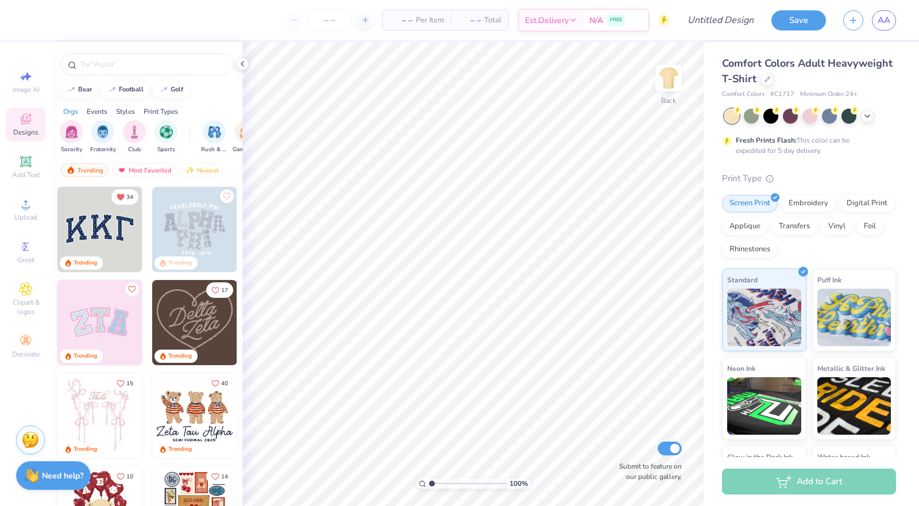
click at [101, 318] on img at bounding box center [99, 322] width 85 height 85
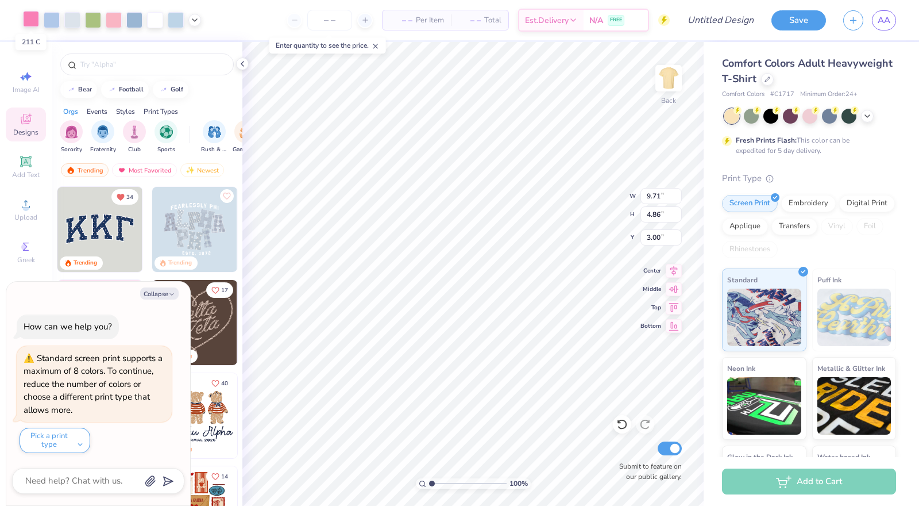
click at [36, 20] on div at bounding box center [31, 19] width 16 height 16
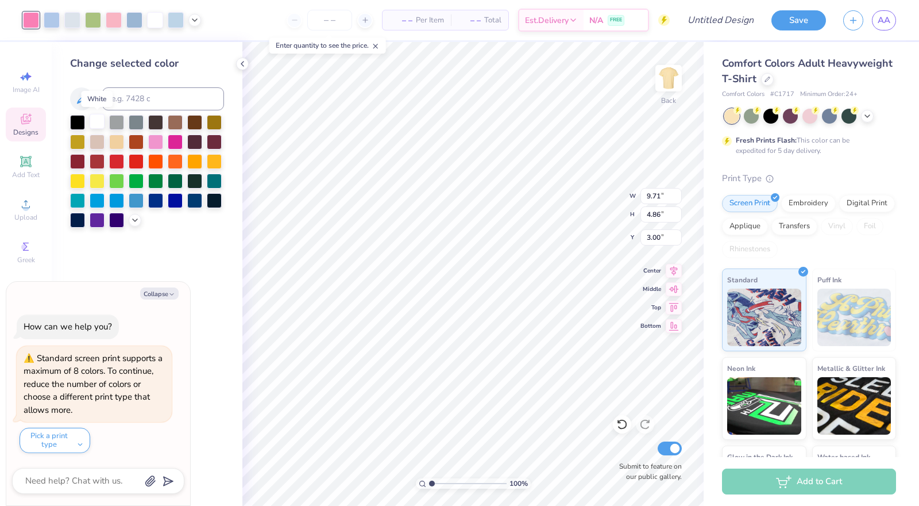
click at [102, 122] on div at bounding box center [97, 121] width 15 height 15
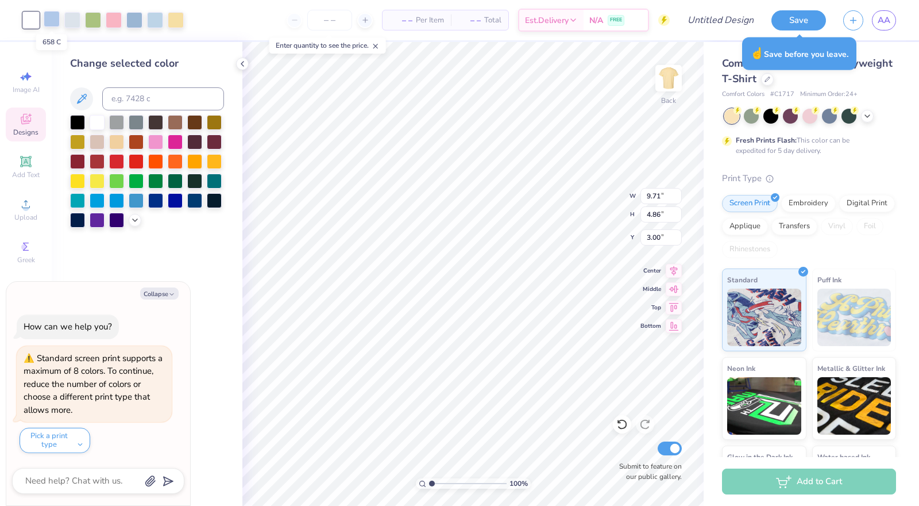
click at [56, 16] on div at bounding box center [52, 19] width 16 height 16
click at [100, 142] on div at bounding box center [97, 140] width 15 height 15
click at [156, 21] on div at bounding box center [155, 19] width 16 height 16
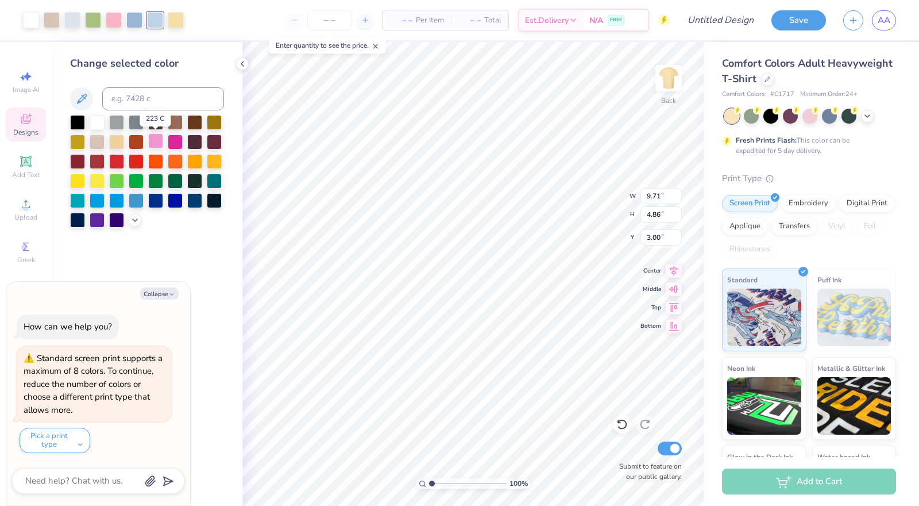
click at [155, 141] on div at bounding box center [155, 140] width 15 height 15
click at [132, 21] on div at bounding box center [134, 19] width 16 height 16
click at [178, 138] on div at bounding box center [175, 140] width 15 height 15
click at [98, 199] on div at bounding box center [97, 199] width 15 height 15
click at [98, 121] on div at bounding box center [97, 121] width 15 height 15
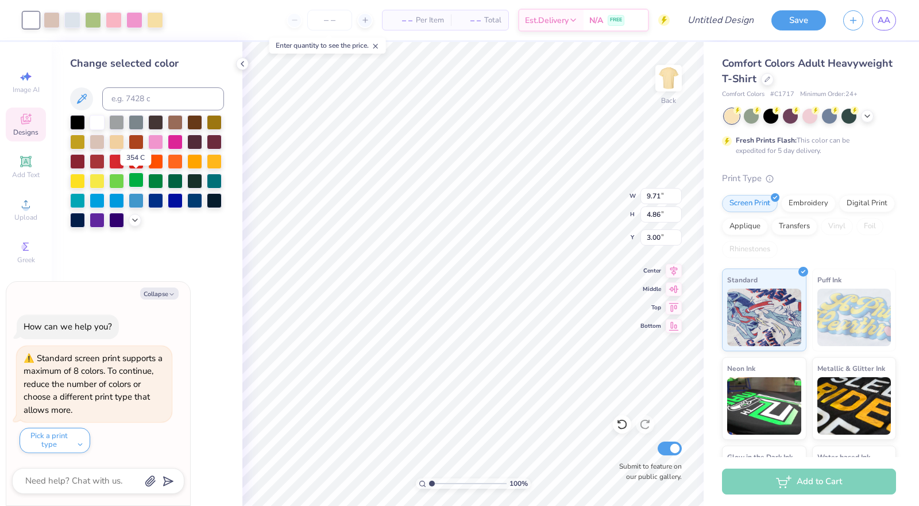
click at [135, 182] on div at bounding box center [136, 179] width 15 height 15
click at [154, 187] on div at bounding box center [155, 179] width 15 height 15
click at [51, 19] on div at bounding box center [52, 19] width 16 height 16
click at [139, 173] on div at bounding box center [136, 179] width 15 height 15
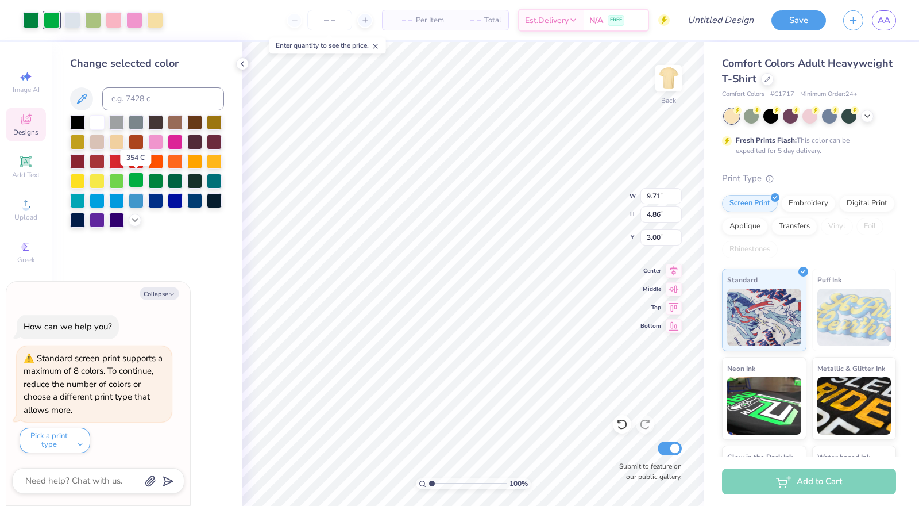
click at [139, 173] on div at bounding box center [136, 179] width 15 height 15
click at [168, 182] on div at bounding box center [175, 179] width 15 height 15
click at [29, 16] on div at bounding box center [31, 19] width 16 height 16
click at [29, 16] on div at bounding box center [31, 20] width 16 height 16
click at [102, 124] on div at bounding box center [97, 121] width 15 height 15
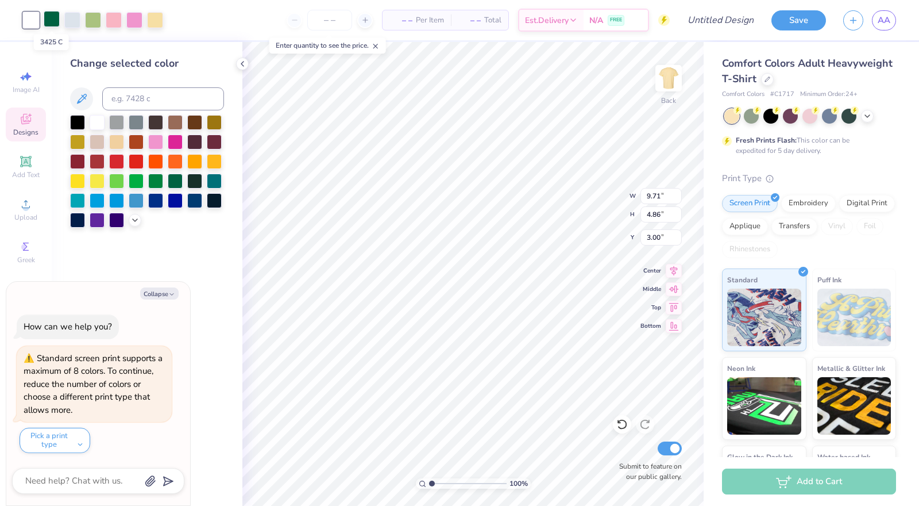
click at [52, 19] on div at bounding box center [52, 19] width 16 height 16
click at [155, 144] on div at bounding box center [155, 140] width 15 height 15
click at [114, 19] on div at bounding box center [114, 19] width 16 height 16
click at [102, 203] on div at bounding box center [97, 199] width 15 height 15
click at [141, 19] on div at bounding box center [134, 19] width 16 height 16
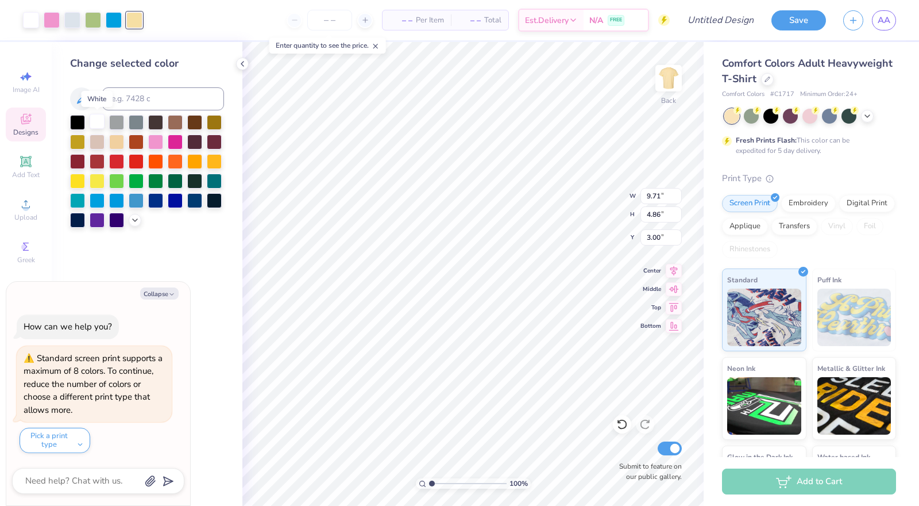
click at [95, 125] on div at bounding box center [97, 121] width 15 height 15
click at [72, 18] on div at bounding box center [72, 19] width 16 height 16
click at [157, 141] on div at bounding box center [155, 140] width 15 height 15
click at [98, 17] on div at bounding box center [93, 19] width 16 height 16
click at [177, 140] on div at bounding box center [175, 140] width 15 height 15
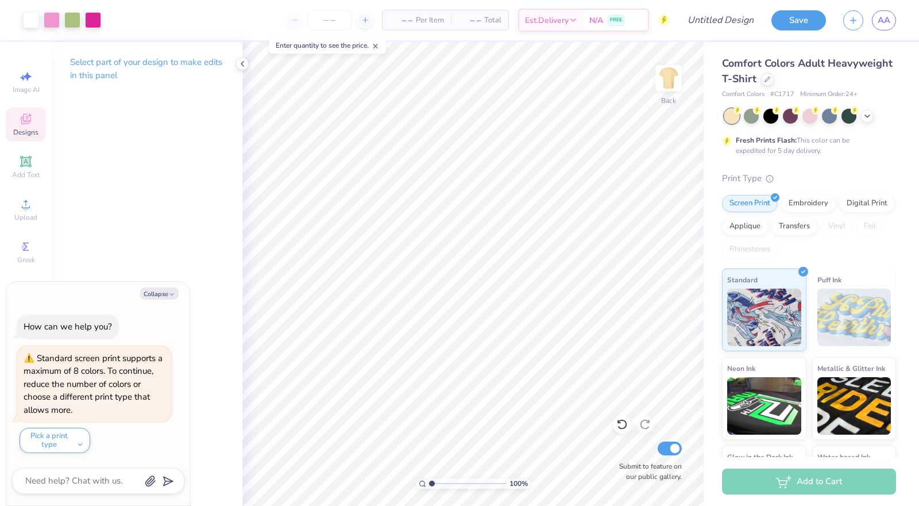
click at [35, 126] on div "Designs" at bounding box center [26, 124] width 40 height 34
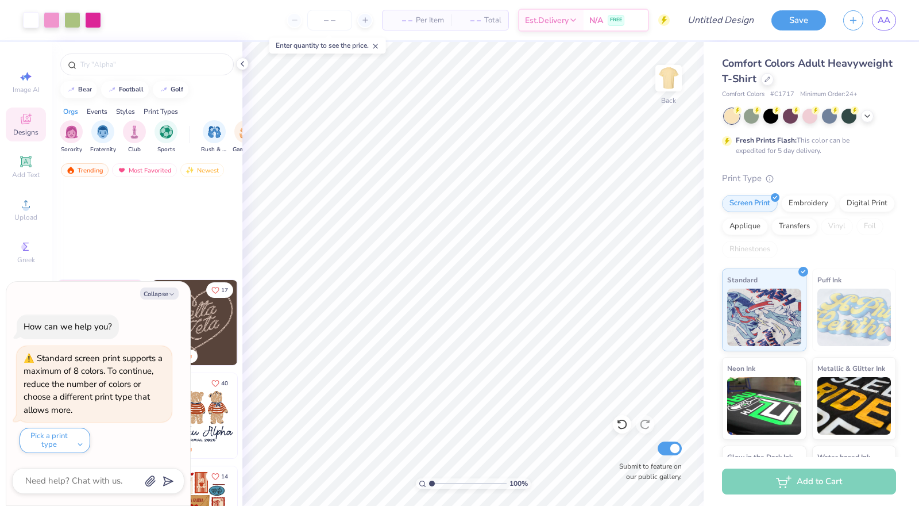
scroll to position [210, 0]
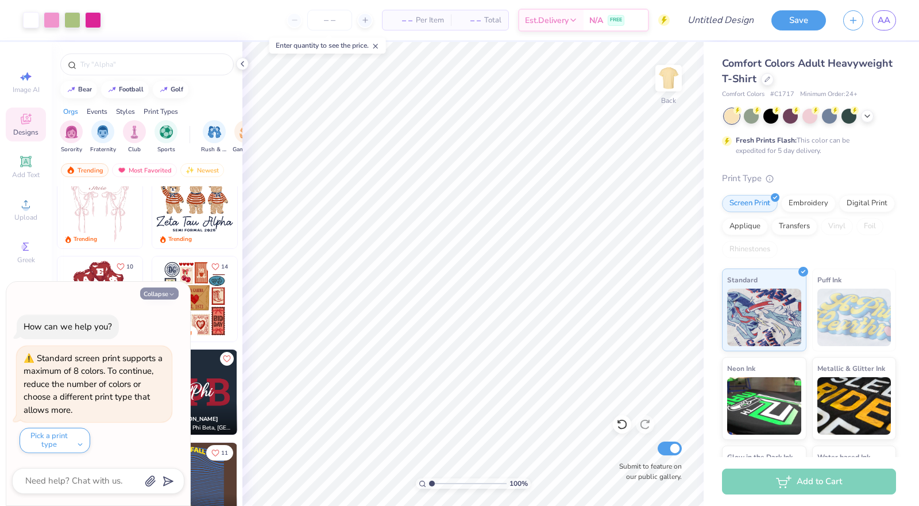
click at [171, 297] on icon "button" at bounding box center [171, 294] width 7 height 7
type textarea "x"
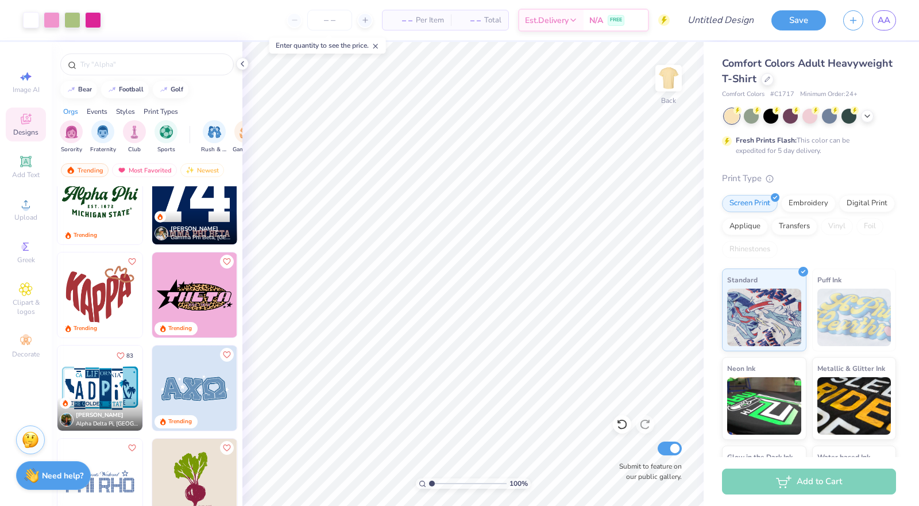
scroll to position [930, 0]
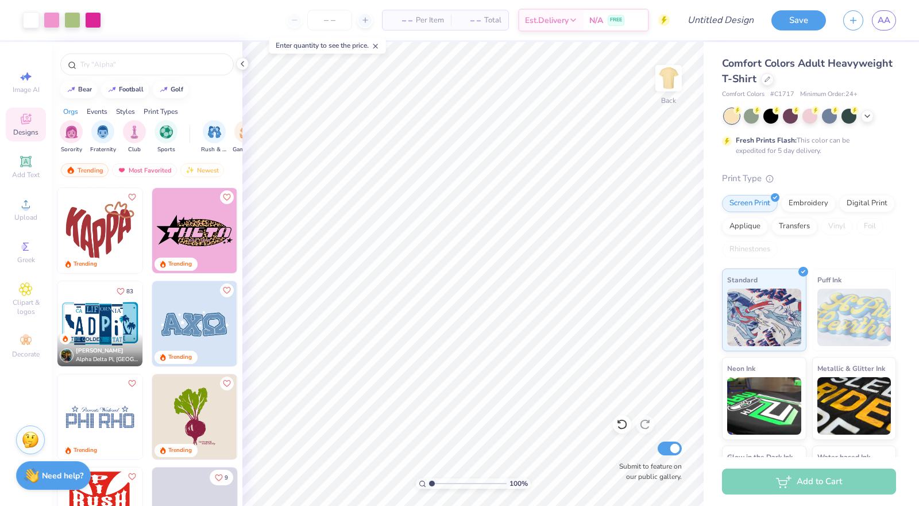
click at [190, 328] on img at bounding box center [194, 323] width 85 height 85
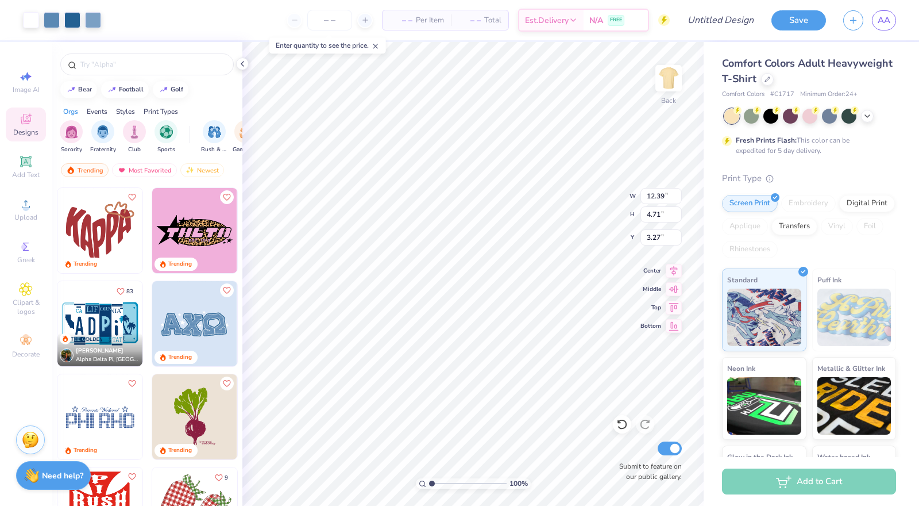
type input "3.27"
click at [51, 21] on div at bounding box center [52, 19] width 16 height 16
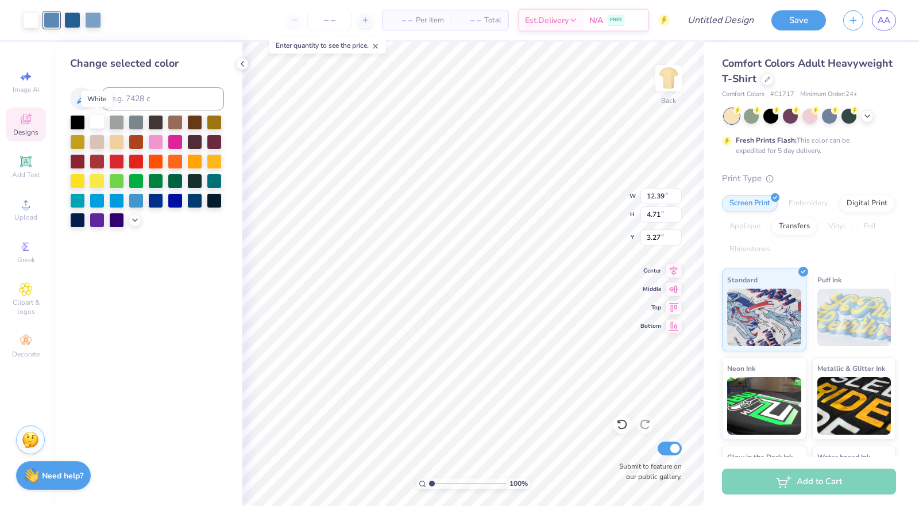
click at [98, 118] on div at bounding box center [97, 121] width 15 height 15
click at [94, 127] on div at bounding box center [97, 121] width 15 height 15
click at [111, 164] on div at bounding box center [116, 161] width 15 height 15
click at [99, 121] on div at bounding box center [97, 121] width 15 height 15
click at [160, 139] on div at bounding box center [155, 140] width 15 height 15
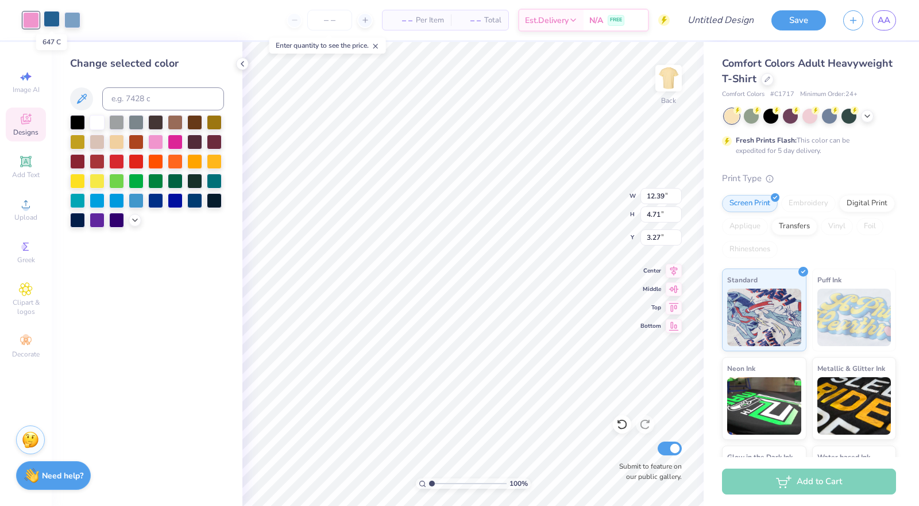
click at [49, 18] on div at bounding box center [52, 19] width 16 height 16
click at [153, 142] on div at bounding box center [155, 140] width 15 height 15
click at [26, 134] on span "Designs" at bounding box center [25, 132] width 25 height 9
